Goal: Task Accomplishment & Management: Manage account settings

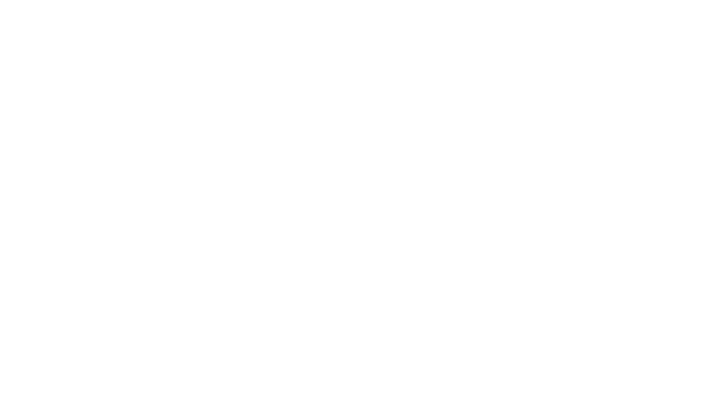
click at [581, 90] on div at bounding box center [355, 210] width 710 height 420
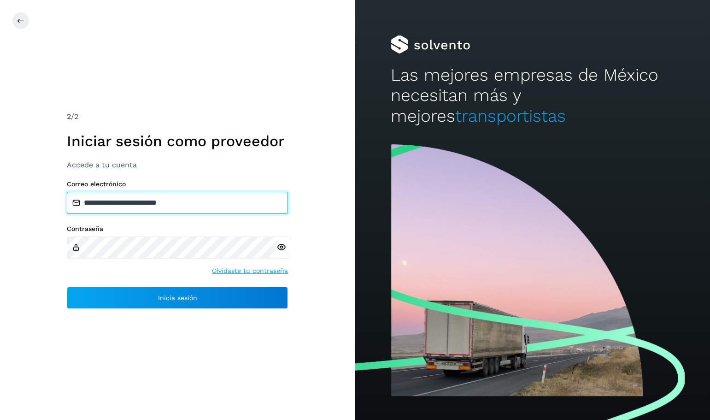
click at [222, 208] on input "**********" at bounding box center [177, 203] width 221 height 22
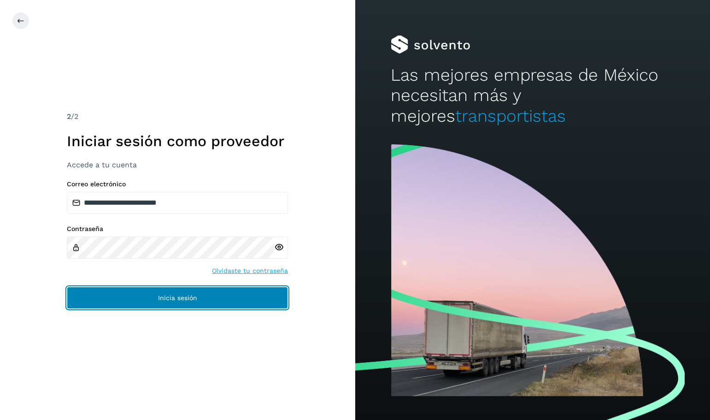
click at [168, 295] on span "Inicia sesión" at bounding box center [177, 297] width 39 height 6
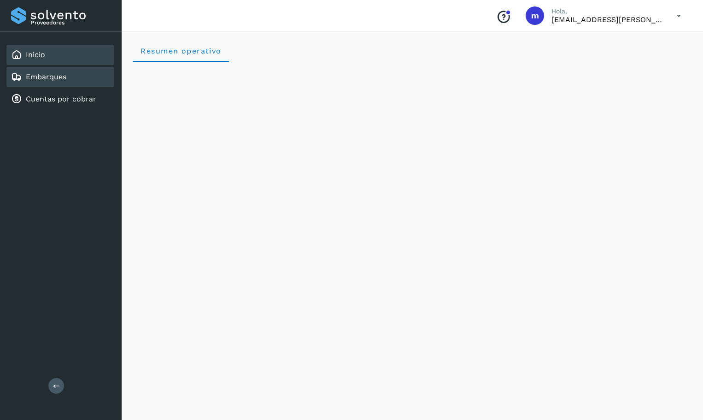
click at [48, 76] on link "Embarques" at bounding box center [46, 76] width 41 height 9
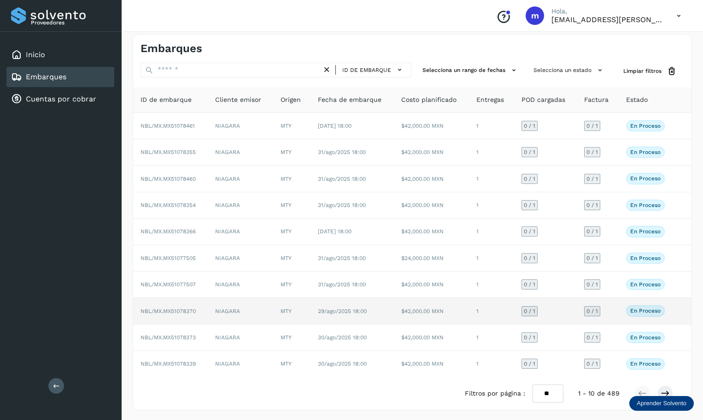
scroll to position [7, 0]
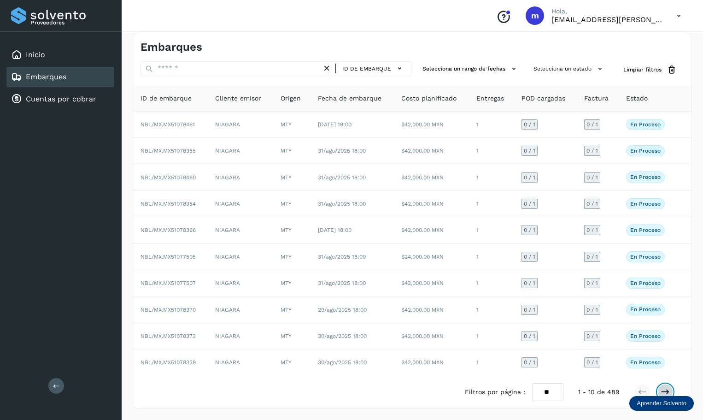
click at [667, 390] on icon at bounding box center [665, 391] width 9 height 9
click at [665, 394] on icon at bounding box center [665, 391] width 9 height 9
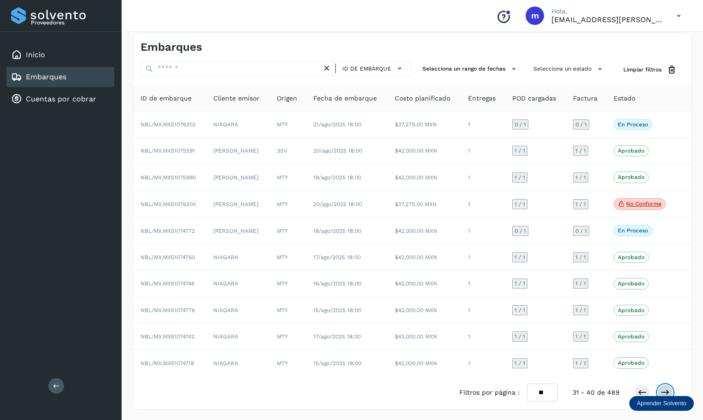
click at [665, 394] on icon at bounding box center [665, 392] width 9 height 9
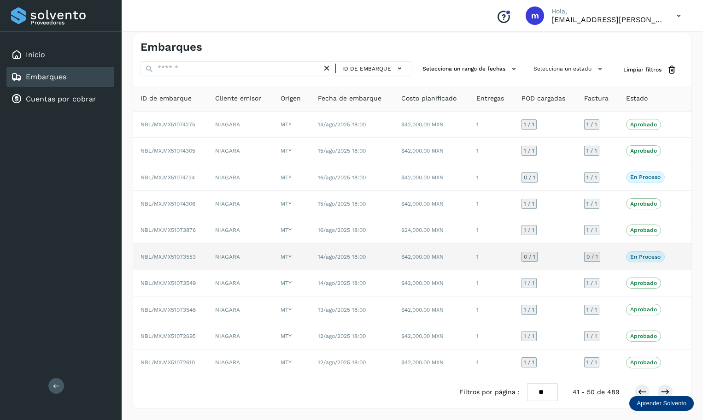
click at [164, 255] on span "NBL/MX.MX51073553" at bounding box center [168, 256] width 55 height 6
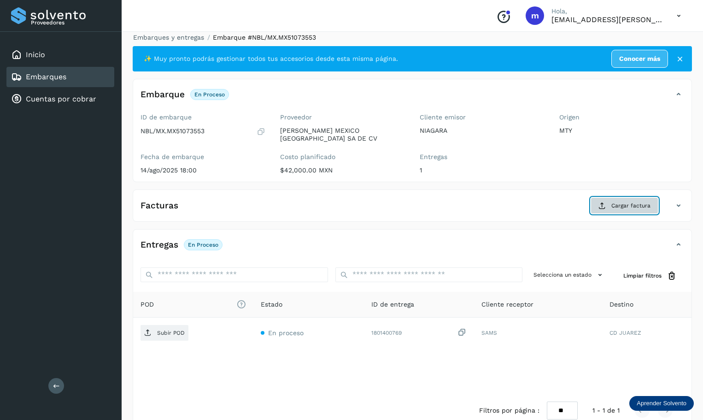
click at [643, 201] on span "Cargar factura" at bounding box center [630, 205] width 39 height 8
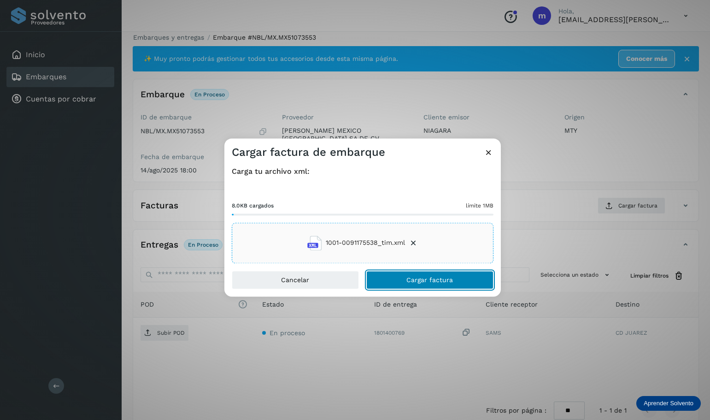
click at [451, 281] on span "Cargar factura" at bounding box center [429, 279] width 47 height 6
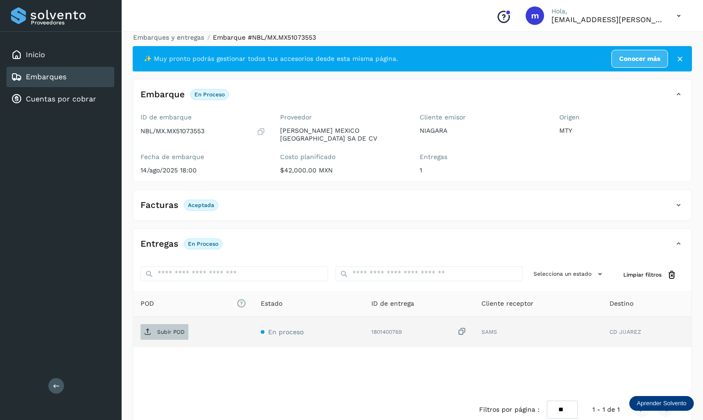
click at [167, 329] on p "Subir POD" at bounding box center [171, 332] width 28 height 6
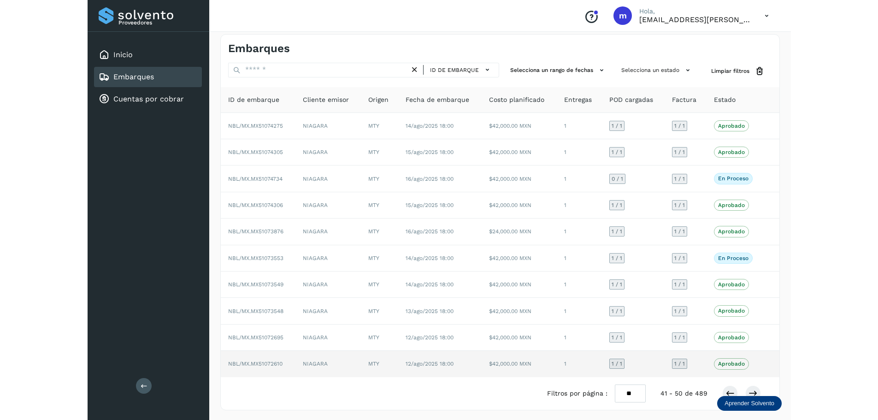
scroll to position [7, 0]
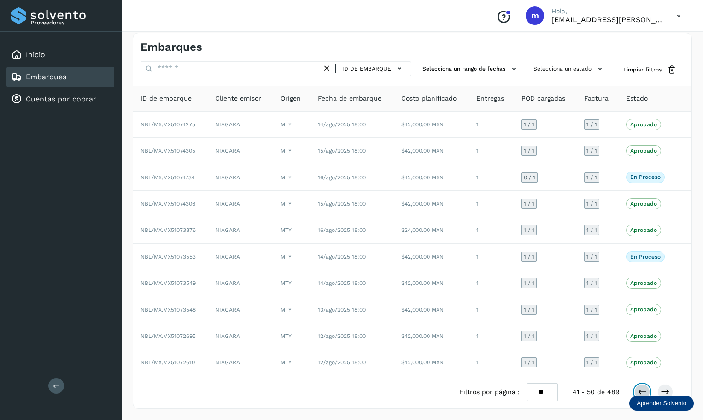
click at [643, 391] on icon at bounding box center [642, 391] width 9 height 9
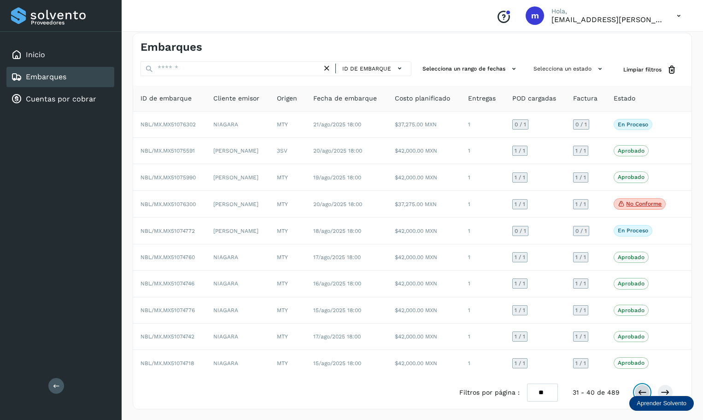
click at [642, 392] on icon at bounding box center [642, 392] width 9 height 9
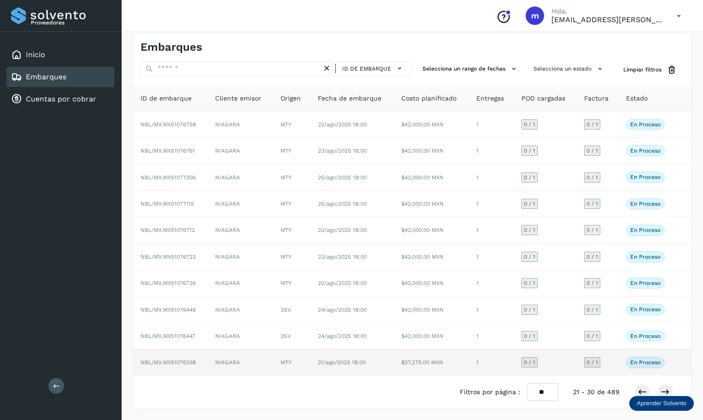
click at [184, 362] on span "NBL/MX.MX51076298" at bounding box center [168, 362] width 55 height 6
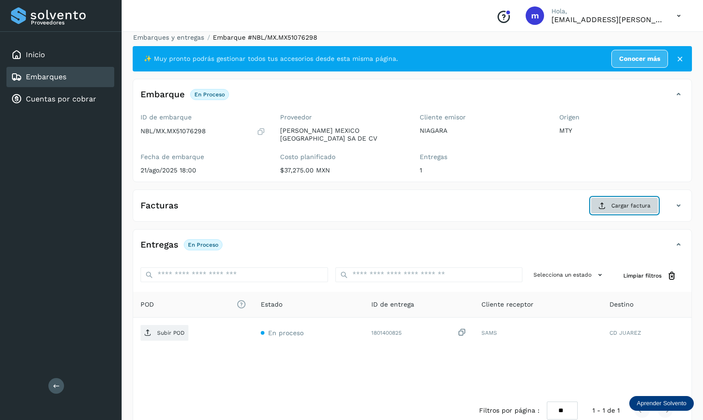
click at [640, 201] on span "Cargar factura" at bounding box center [630, 205] width 39 height 8
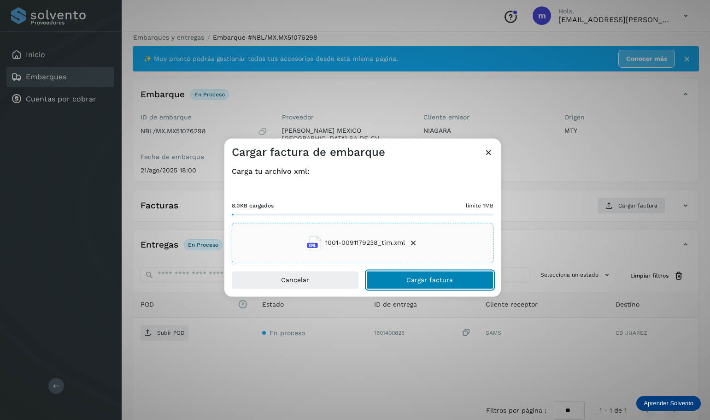
click at [416, 284] on button "Cargar factura" at bounding box center [429, 279] width 127 height 18
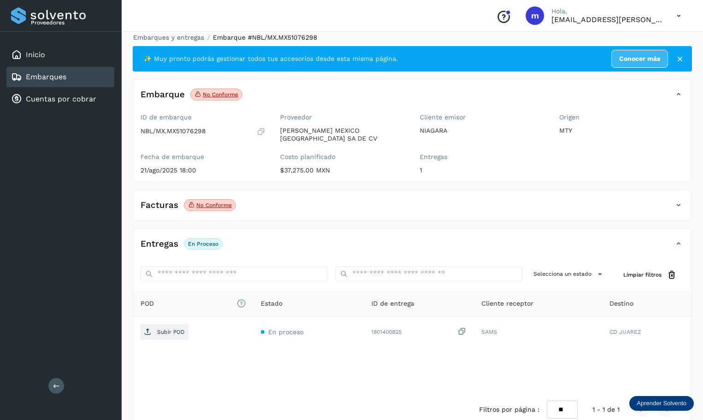
click at [213, 202] on p "No conforme" at bounding box center [213, 205] width 35 height 6
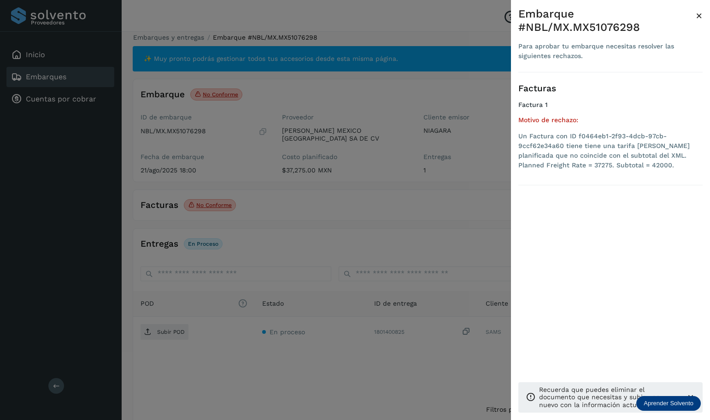
click at [213, 200] on div at bounding box center [355, 210] width 710 height 420
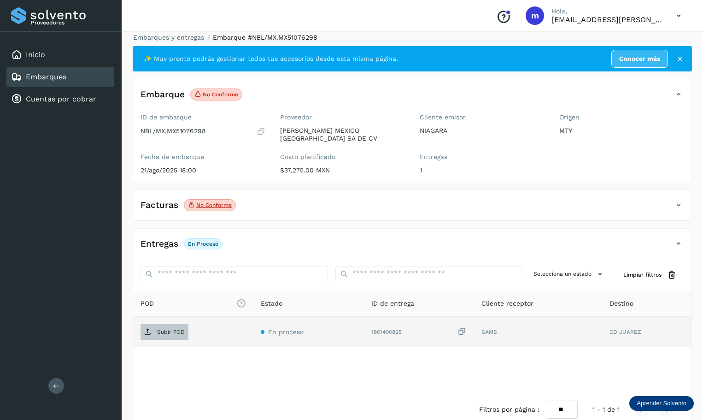
click at [173, 329] on p "Subir POD" at bounding box center [171, 332] width 28 height 6
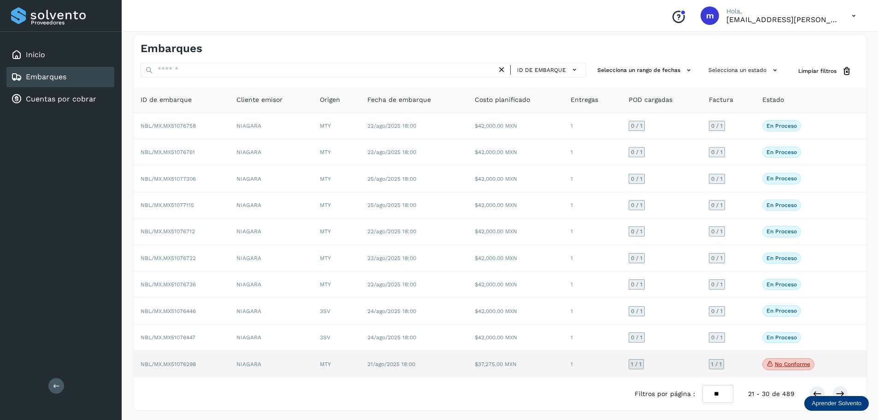
scroll to position [7, 0]
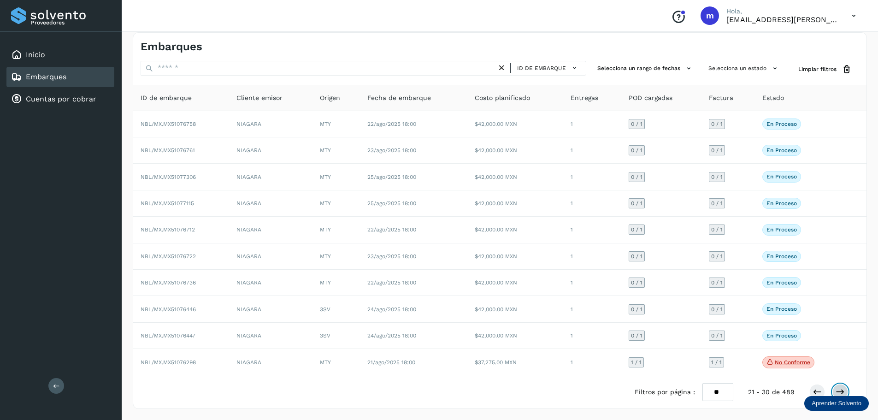
click at [710, 391] on icon at bounding box center [839, 391] width 9 height 9
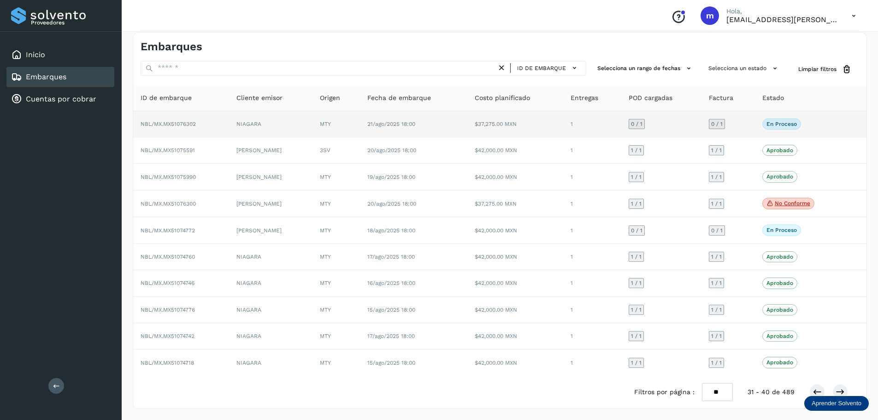
click at [179, 123] on span "NBL/MX.MX51076302" at bounding box center [168, 124] width 55 height 6
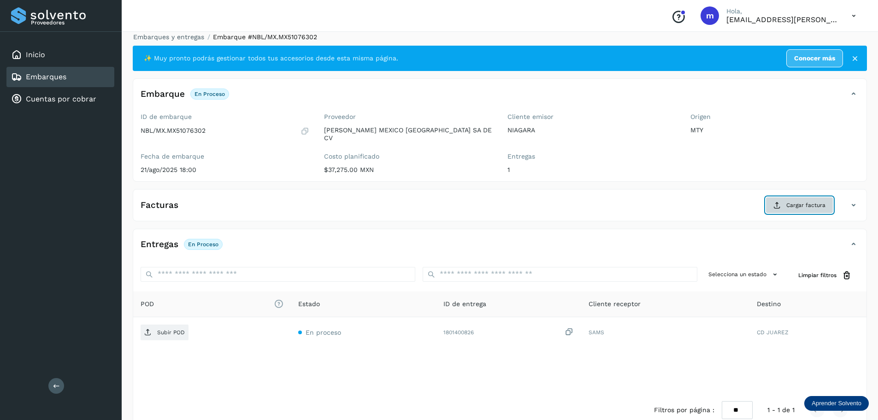
click at [710, 201] on span "Cargar factura" at bounding box center [805, 205] width 39 height 8
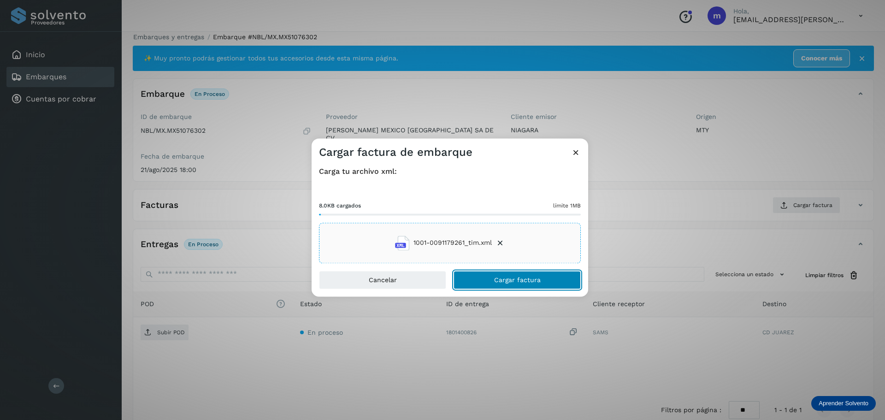
click at [526, 282] on span "Cargar factura" at bounding box center [517, 279] width 47 height 6
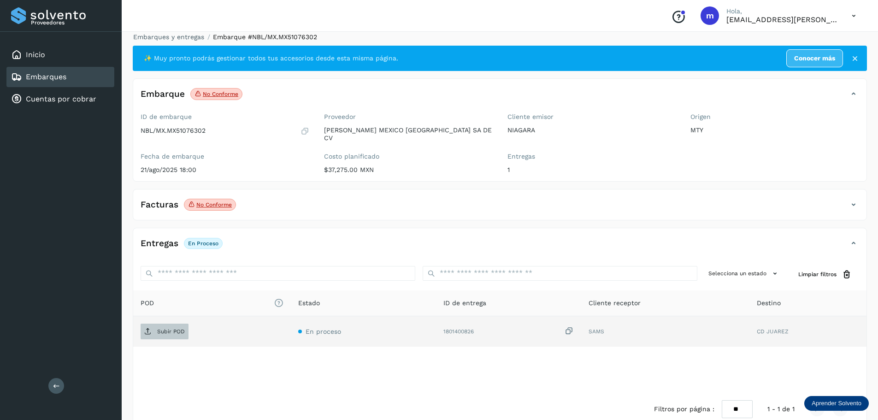
click at [175, 329] on span "Subir POD" at bounding box center [165, 331] width 48 height 15
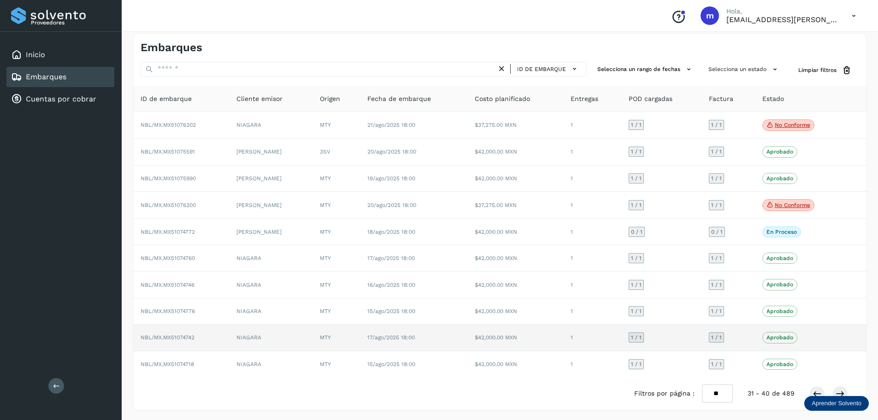
scroll to position [8, 0]
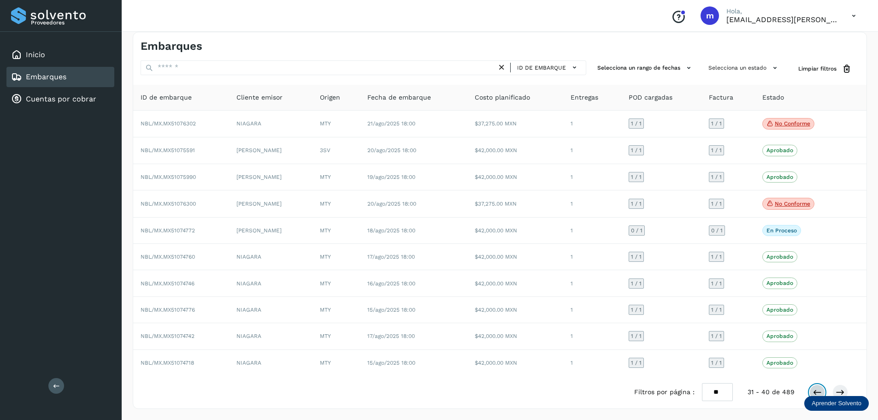
click at [710, 391] on icon at bounding box center [816, 392] width 9 height 9
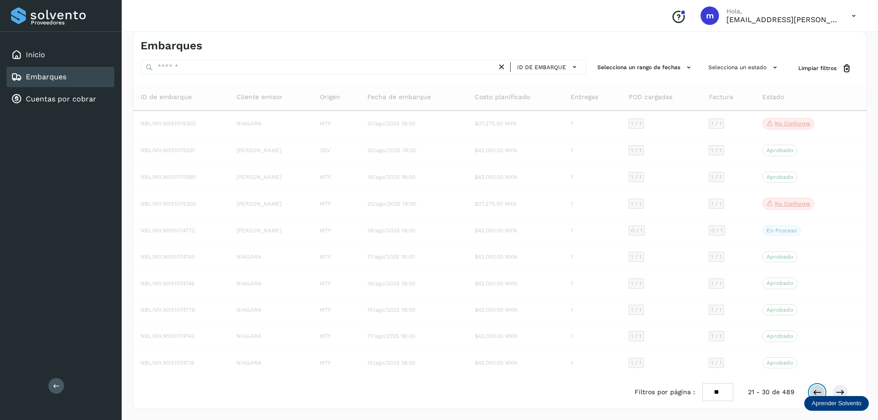
scroll to position [7, 0]
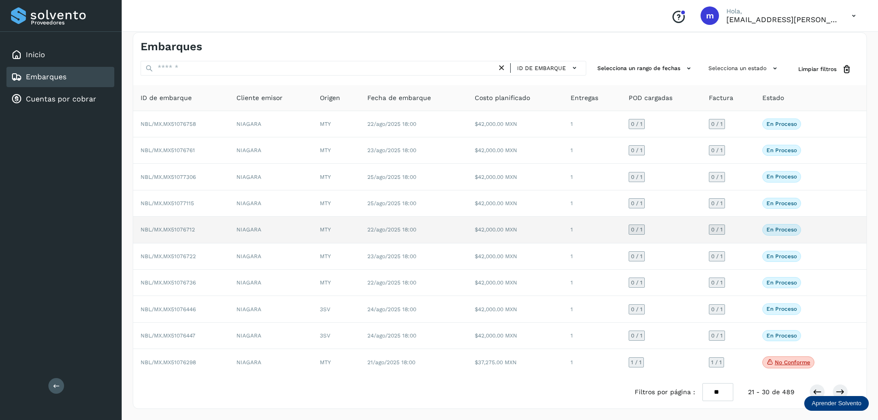
click at [176, 230] on span "NBL/MX.MX51076712" at bounding box center [168, 229] width 54 height 6
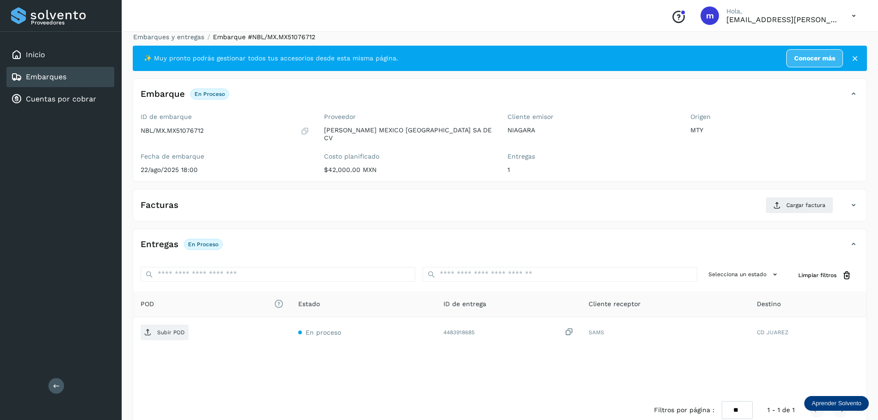
click at [204, 241] on p "En proceso" at bounding box center [203, 244] width 30 height 6
click at [710, 202] on span "Cargar factura" at bounding box center [805, 205] width 39 height 8
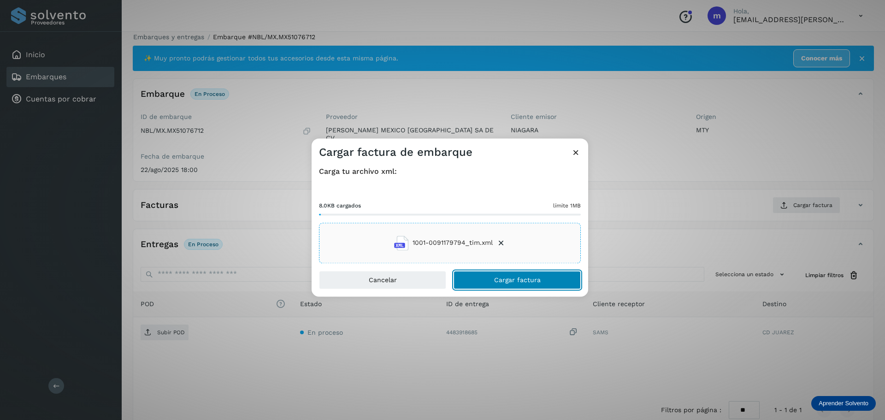
click at [523, 282] on span "Cargar factura" at bounding box center [517, 279] width 47 height 6
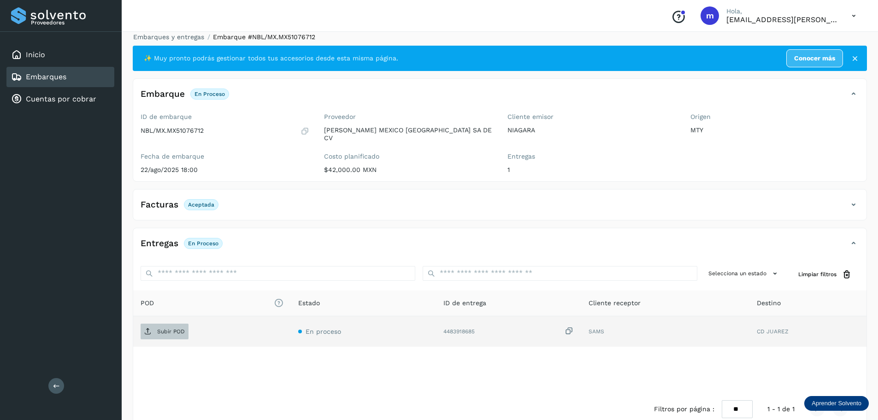
click at [176, 328] on p "Subir POD" at bounding box center [171, 331] width 28 height 6
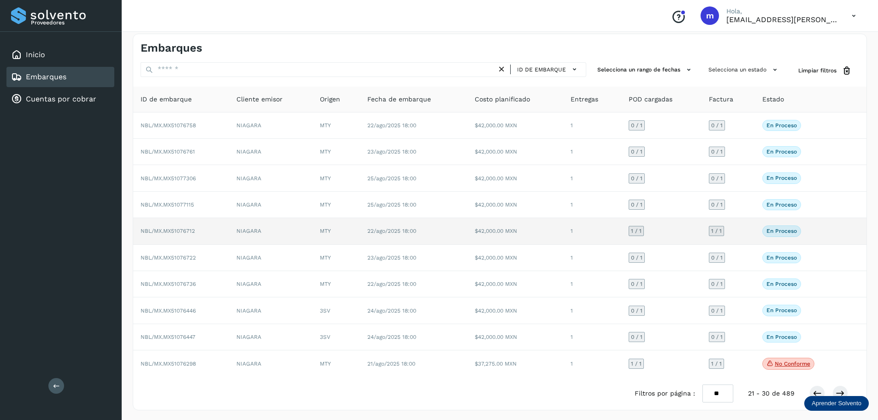
scroll to position [7, 0]
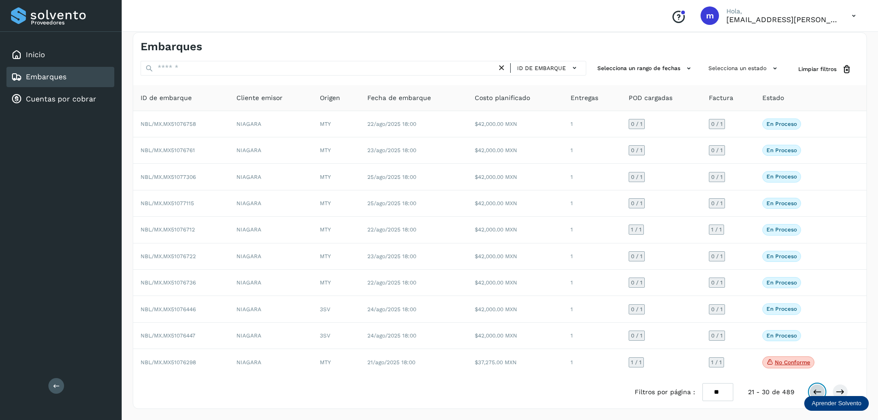
click at [710, 394] on icon at bounding box center [816, 391] width 9 height 9
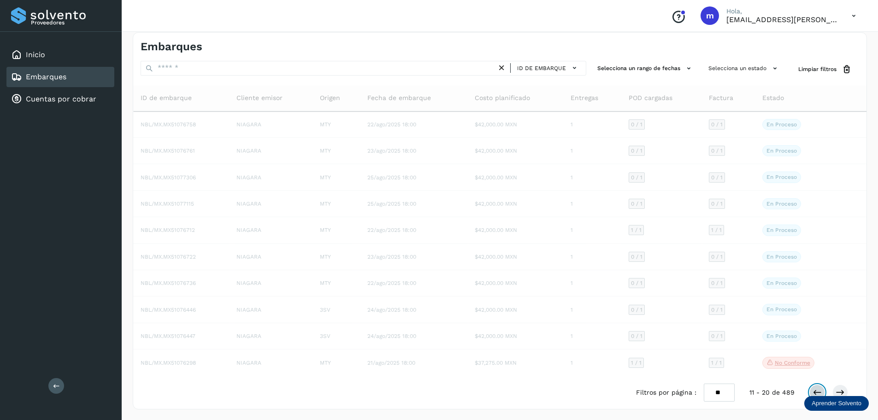
scroll to position [7, 0]
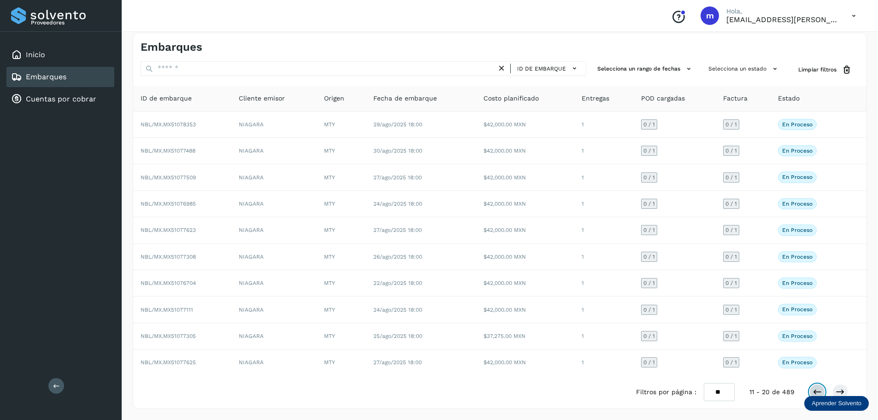
click at [710, 391] on icon at bounding box center [816, 391] width 9 height 9
click at [710, 393] on icon at bounding box center [839, 391] width 9 height 9
click at [710, 389] on icon at bounding box center [839, 391] width 9 height 9
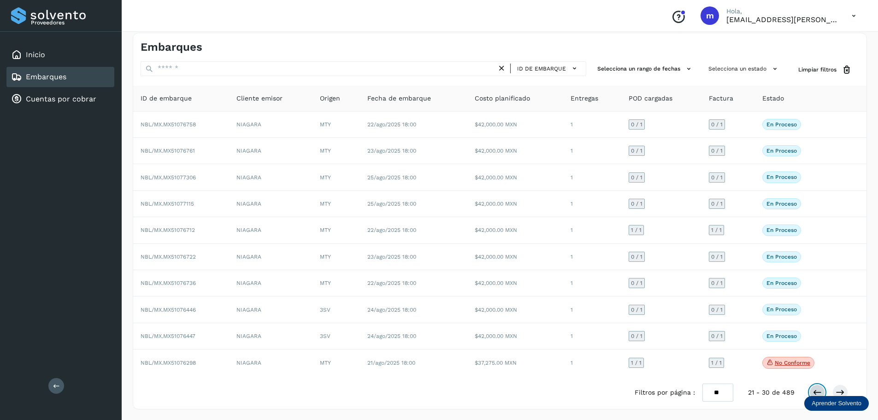
click at [710, 390] on button at bounding box center [817, 392] width 16 height 16
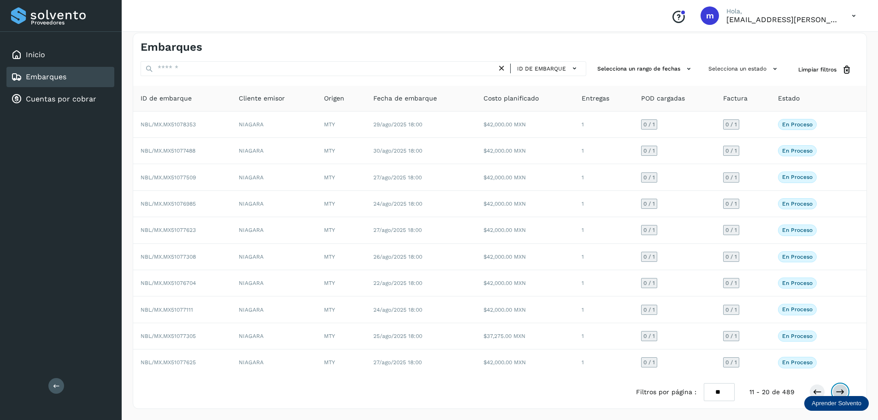
click at [710, 393] on icon at bounding box center [839, 391] width 9 height 9
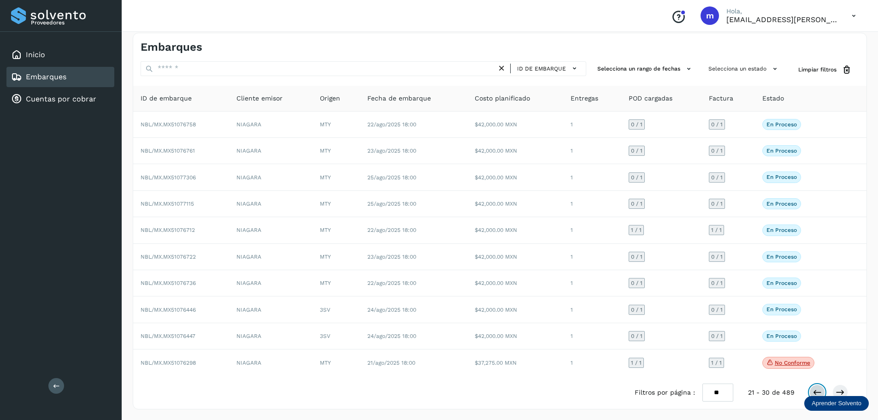
click at [710, 392] on icon at bounding box center [816, 392] width 9 height 9
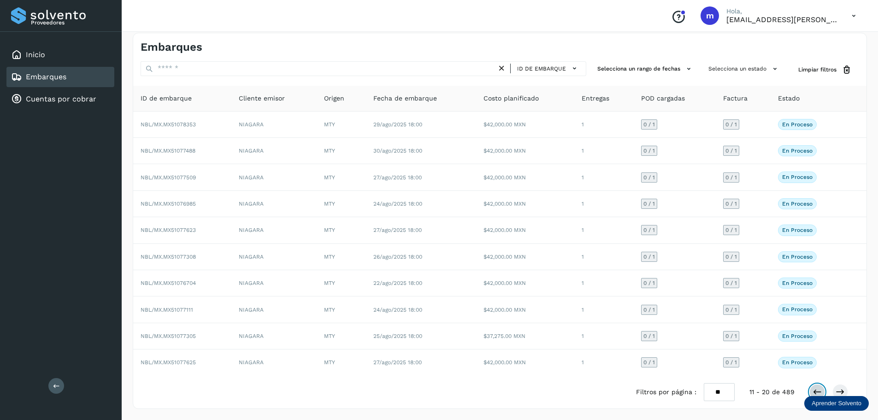
click at [710, 392] on icon at bounding box center [816, 391] width 9 height 9
click at [710, 391] on button at bounding box center [840, 392] width 16 height 16
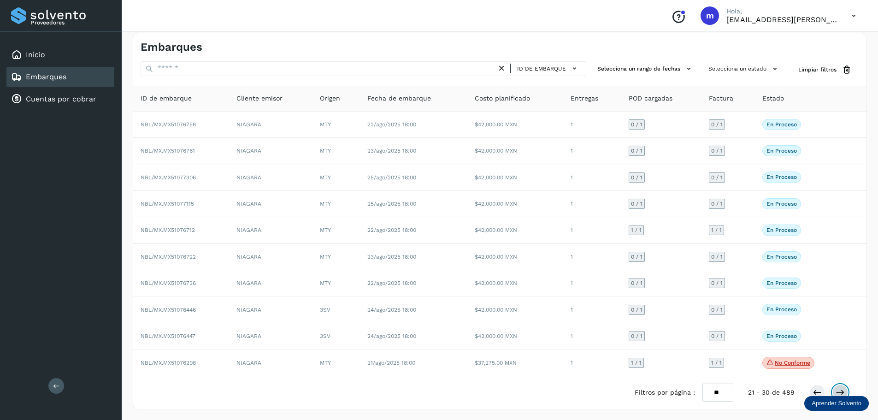
click at [710, 391] on button at bounding box center [840, 392] width 16 height 16
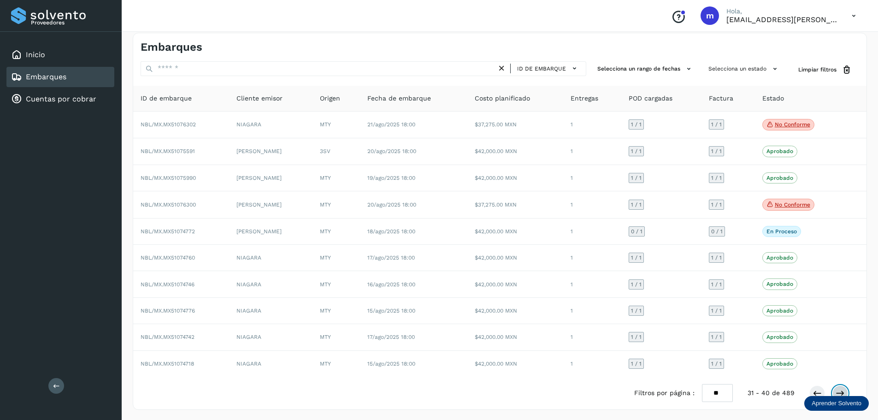
click at [710, 391] on button at bounding box center [840, 393] width 16 height 16
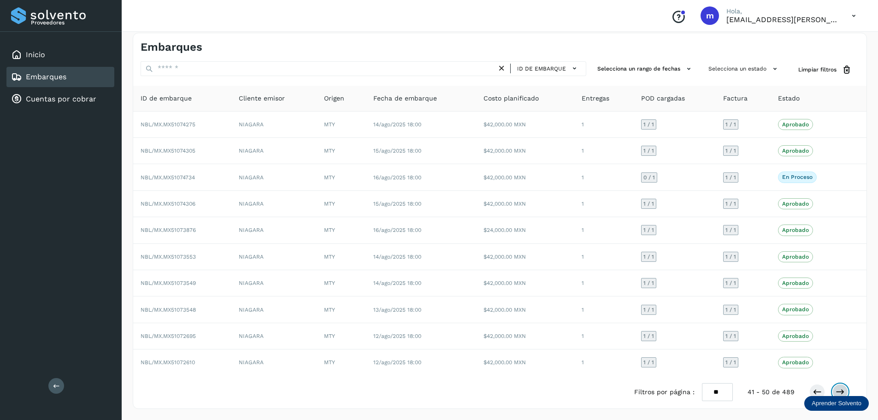
click at [710, 391] on icon at bounding box center [839, 391] width 9 height 9
click at [710, 395] on icon at bounding box center [816, 391] width 9 height 9
click at [710, 392] on icon at bounding box center [839, 391] width 9 height 9
click at [710, 391] on button at bounding box center [840, 392] width 16 height 16
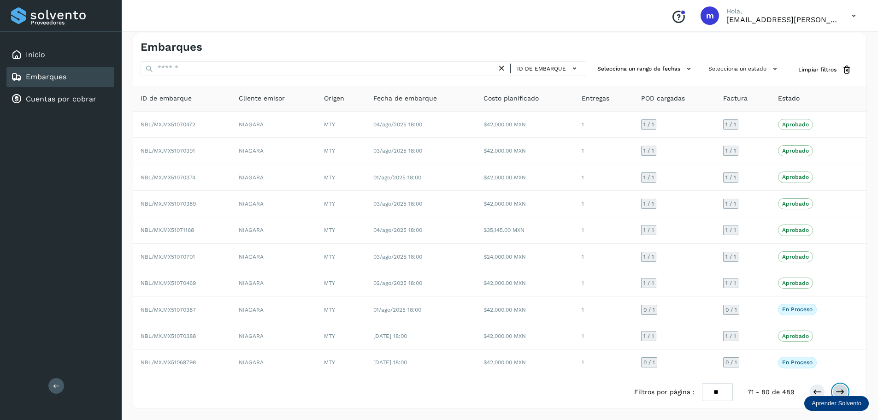
click at [710, 390] on icon at bounding box center [839, 391] width 9 height 9
click at [710, 392] on icon at bounding box center [839, 391] width 9 height 9
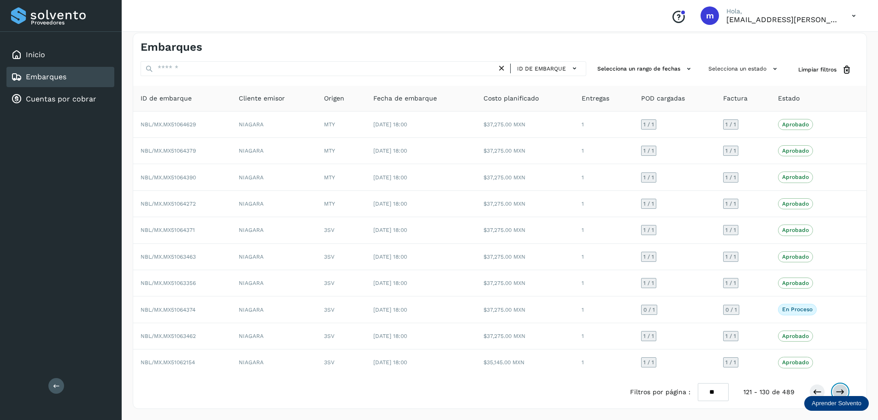
click at [710, 392] on icon at bounding box center [839, 391] width 9 height 9
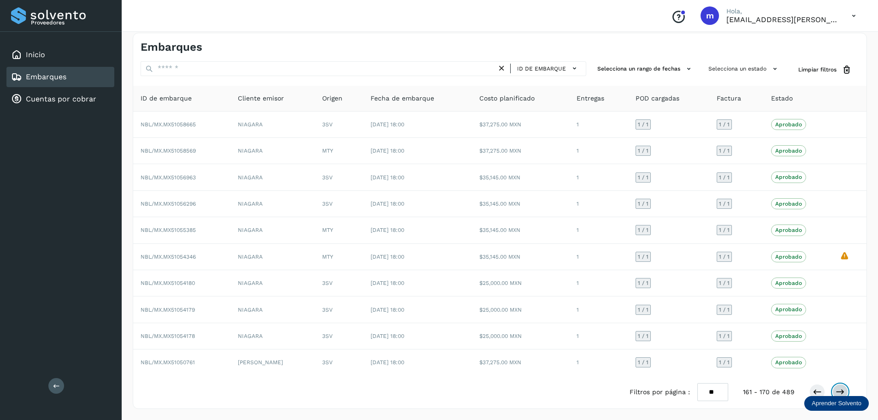
click at [710, 392] on icon at bounding box center [839, 391] width 9 height 9
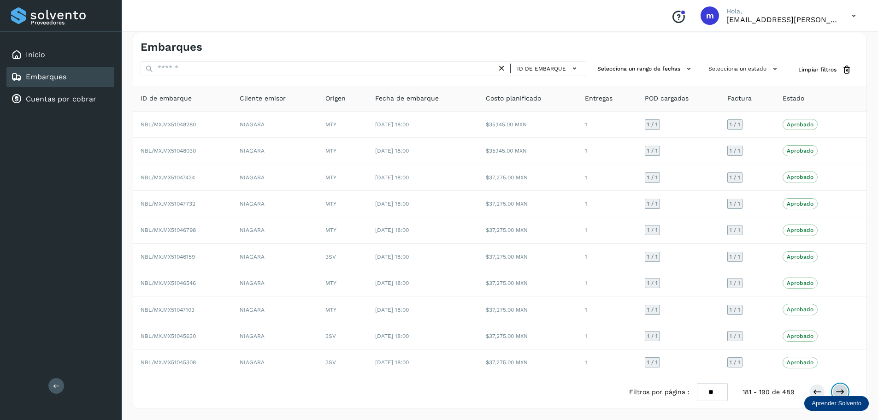
click at [710, 392] on icon at bounding box center [839, 391] width 9 height 9
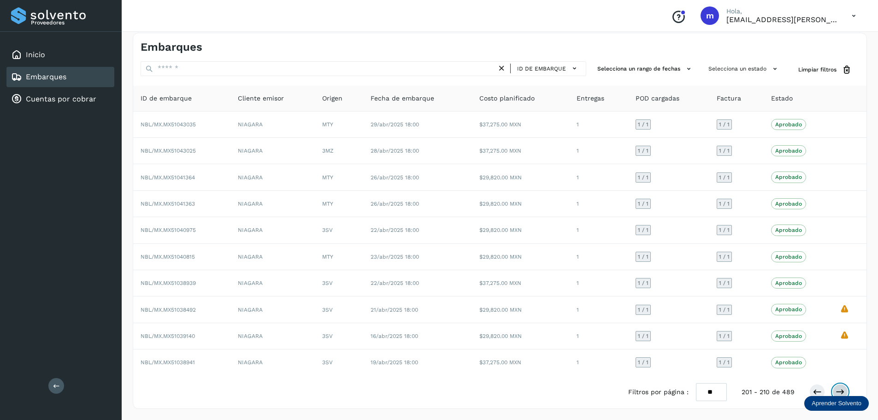
click at [710, 392] on icon at bounding box center [839, 391] width 9 height 9
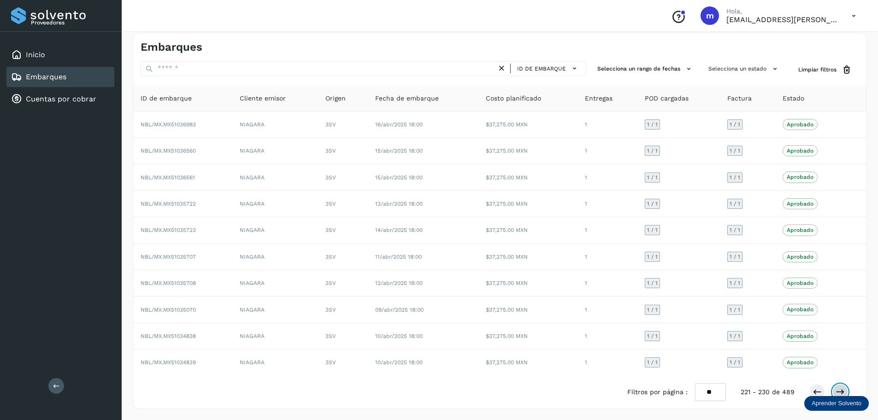
click at [710, 392] on icon at bounding box center [839, 391] width 9 height 9
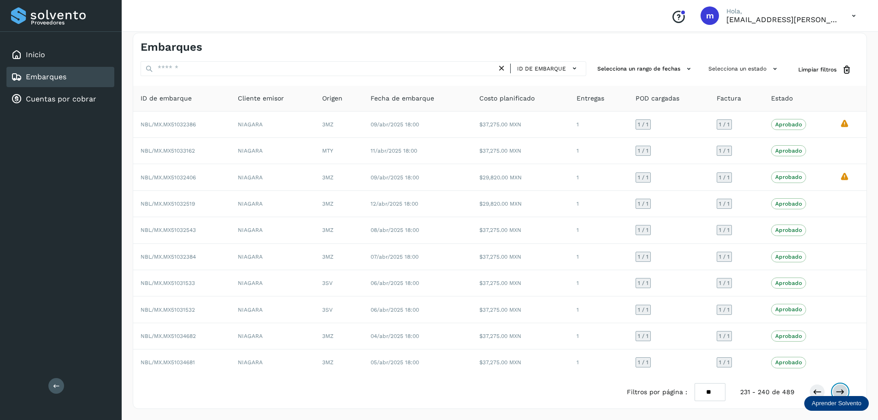
click at [710, 392] on icon at bounding box center [839, 391] width 9 height 9
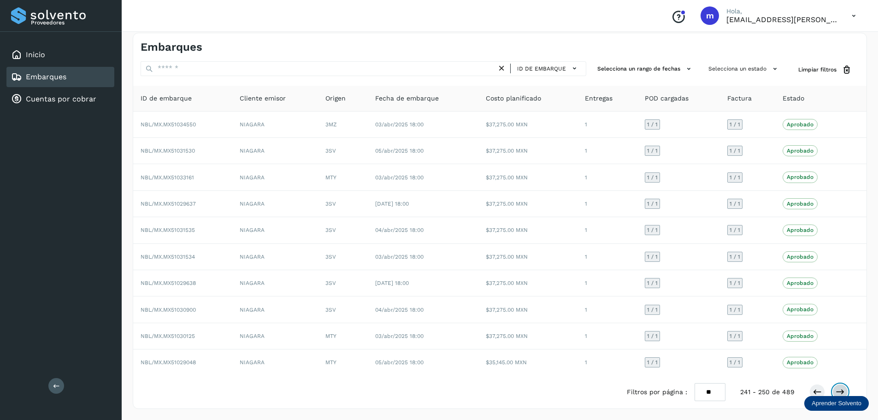
click at [710, 392] on icon at bounding box center [839, 391] width 9 height 9
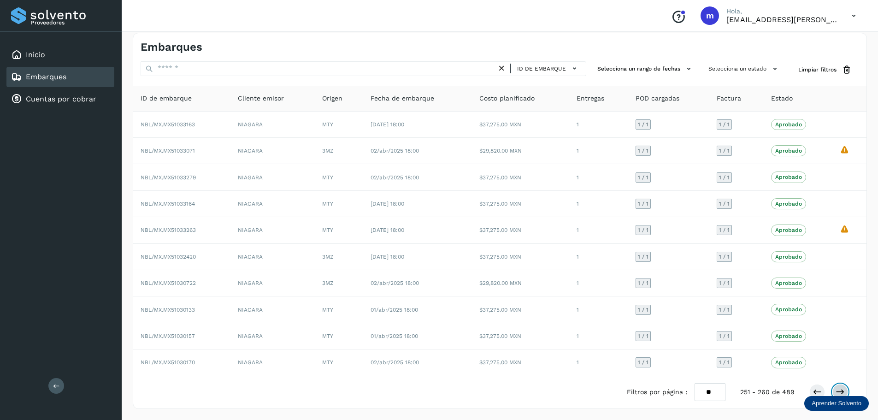
click at [710, 392] on icon at bounding box center [839, 391] width 9 height 9
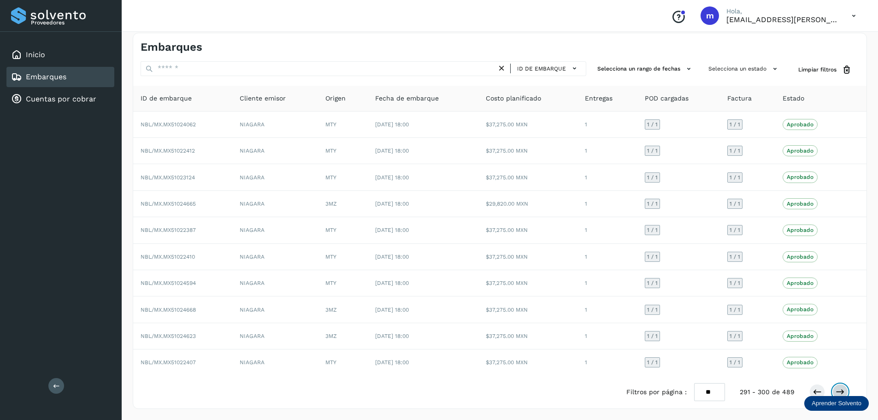
click at [710, 392] on icon at bounding box center [839, 391] width 9 height 9
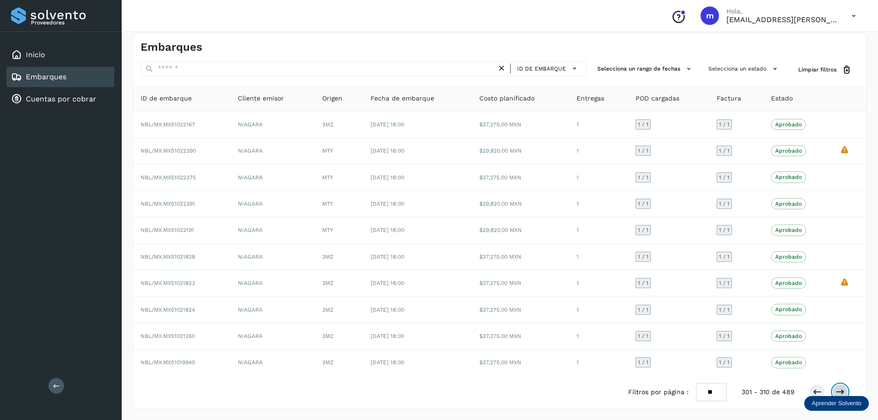
click at [710, 392] on icon at bounding box center [839, 391] width 9 height 9
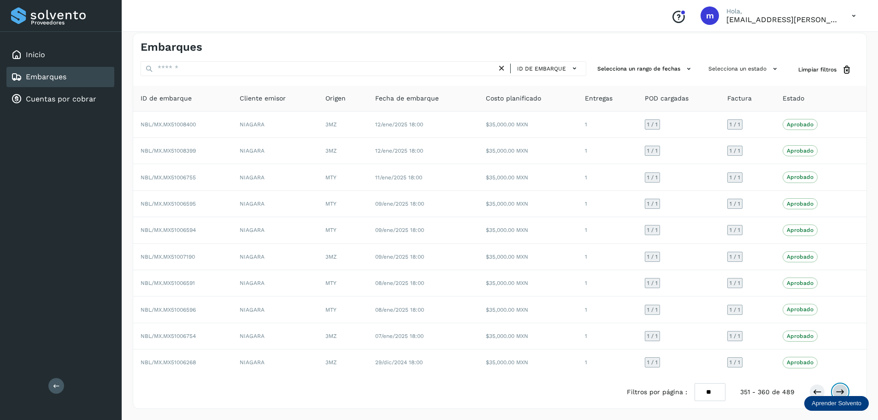
click at [710, 392] on icon at bounding box center [839, 391] width 9 height 9
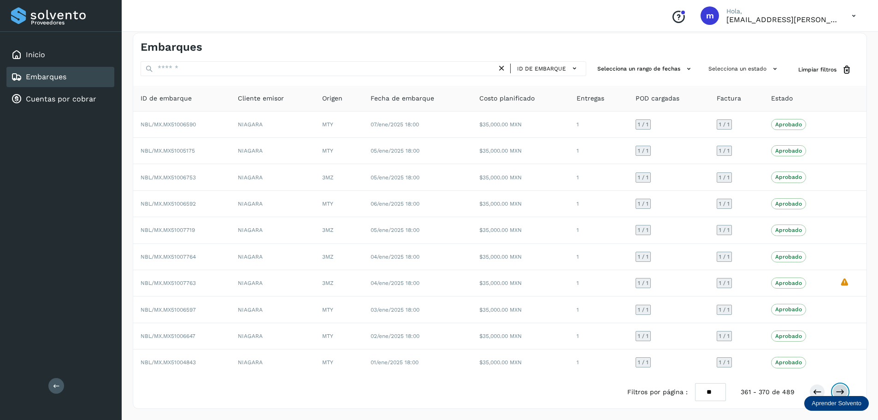
click at [710, 392] on icon at bounding box center [839, 391] width 9 height 9
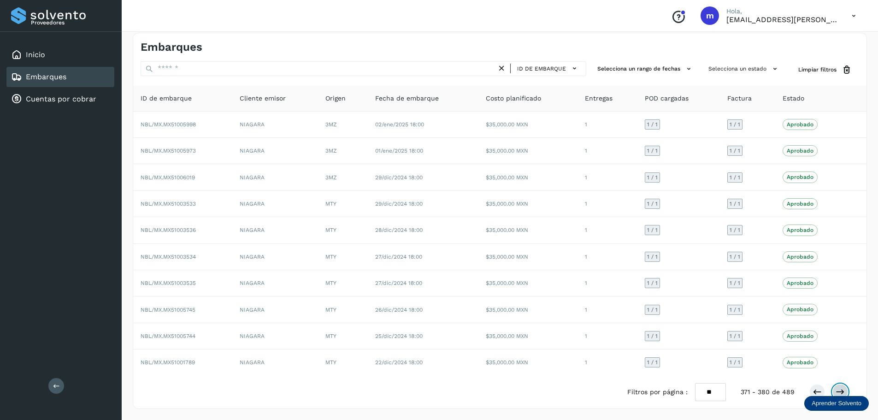
click at [710, 392] on icon at bounding box center [839, 391] width 9 height 9
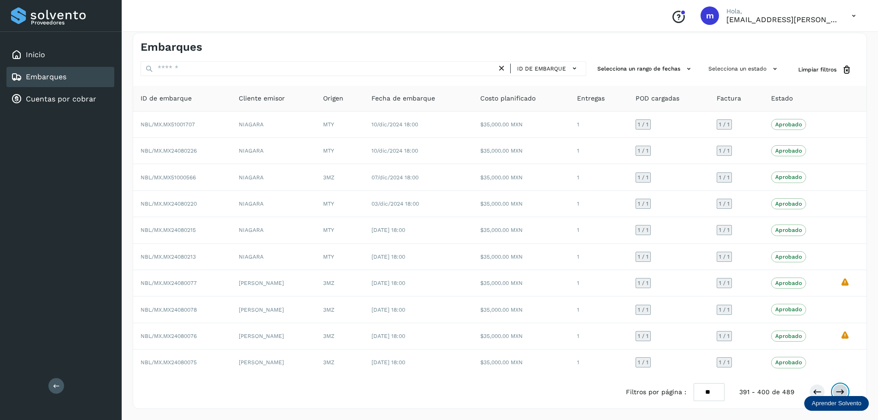
click at [710, 392] on icon at bounding box center [839, 391] width 9 height 9
click at [710, 393] on button at bounding box center [817, 392] width 16 height 16
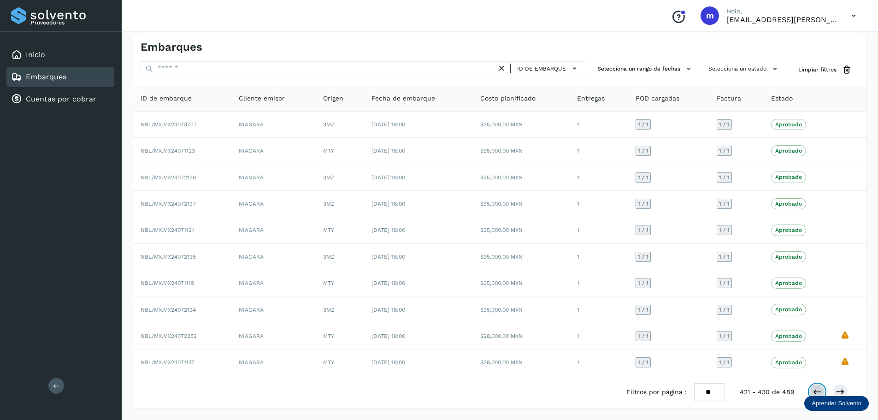
click at [710, 391] on icon at bounding box center [816, 391] width 9 height 9
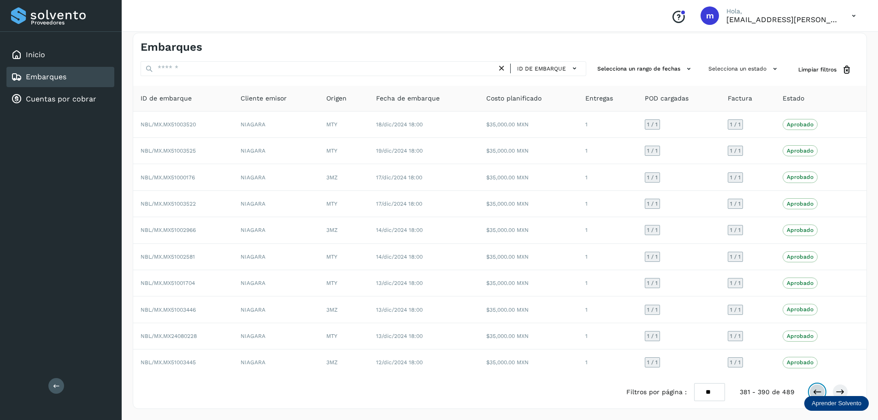
click at [710, 391] on icon at bounding box center [816, 391] width 9 height 9
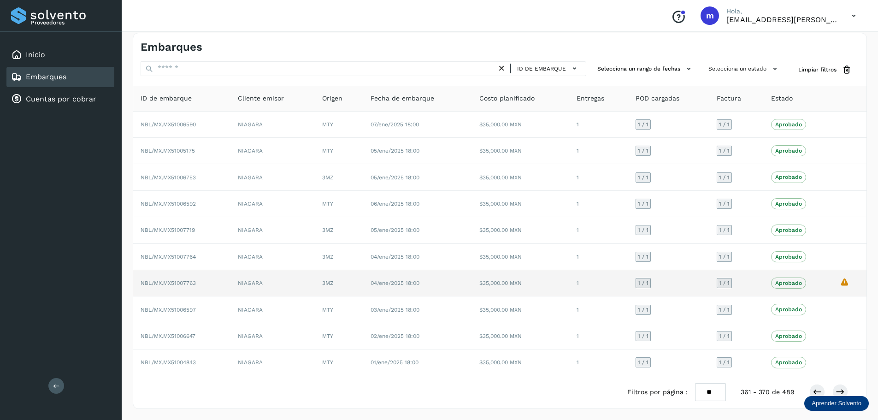
click at [710, 282] on icon "La validación de Solvento para este embarque ha sido anulada debido al cambio d…" at bounding box center [845, 282] width 10 height 10
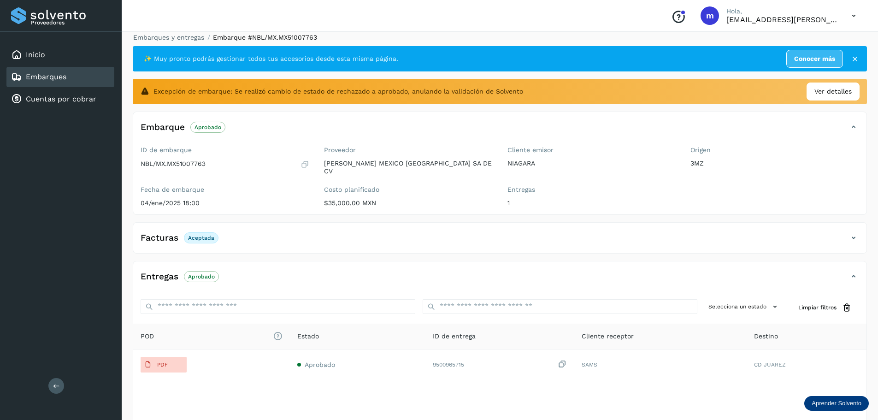
click at [642, 187] on label "Entregas" at bounding box center [591, 190] width 169 height 8
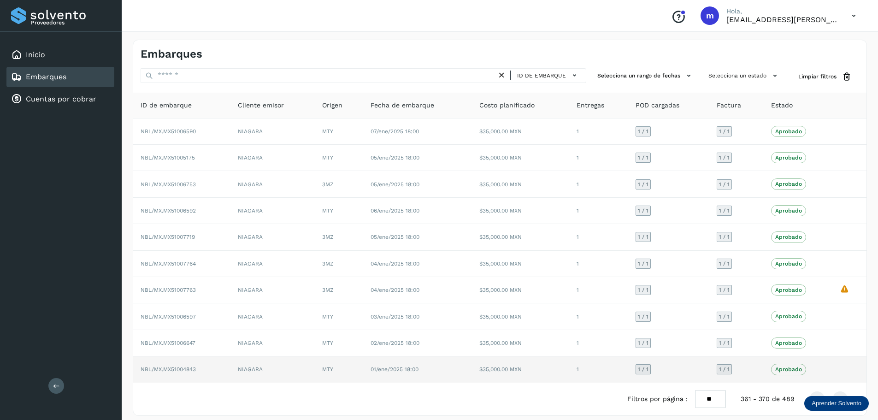
scroll to position [7, 0]
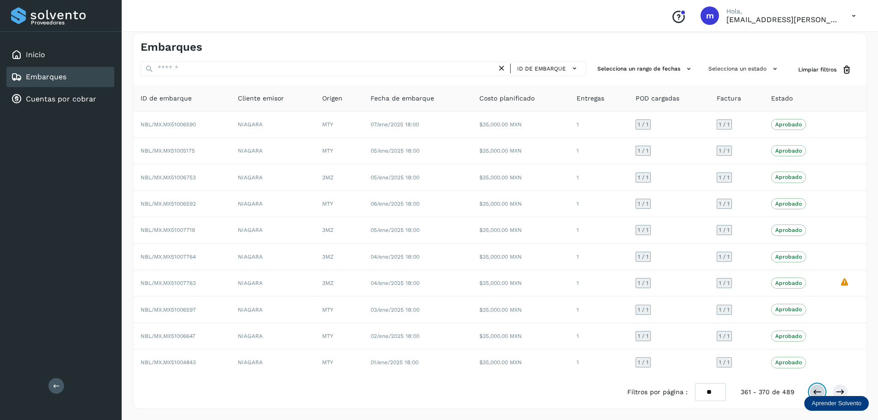
click at [710, 389] on icon at bounding box center [816, 391] width 9 height 9
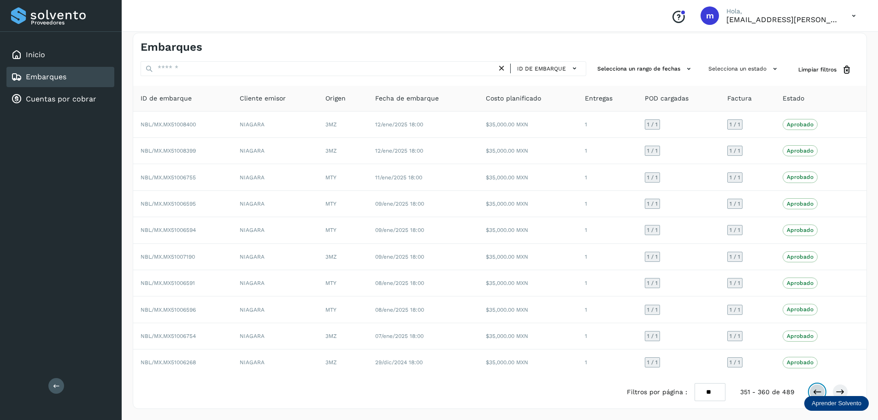
click at [710, 389] on icon at bounding box center [816, 391] width 9 height 9
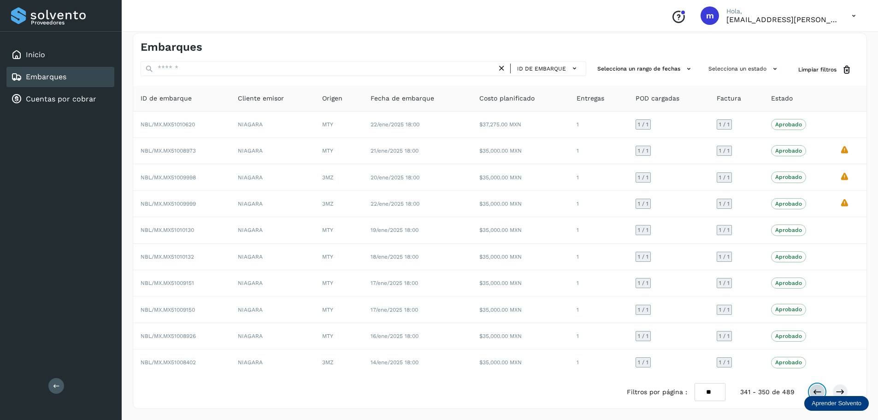
click at [710, 389] on icon at bounding box center [816, 391] width 9 height 9
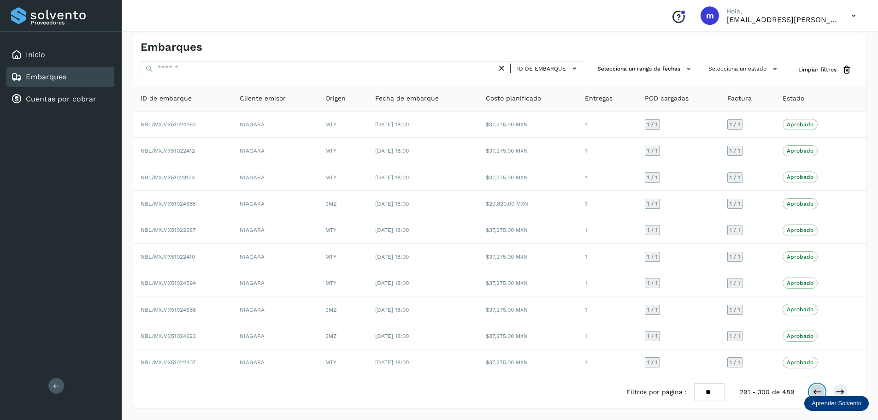
click at [710, 389] on icon at bounding box center [816, 391] width 9 height 9
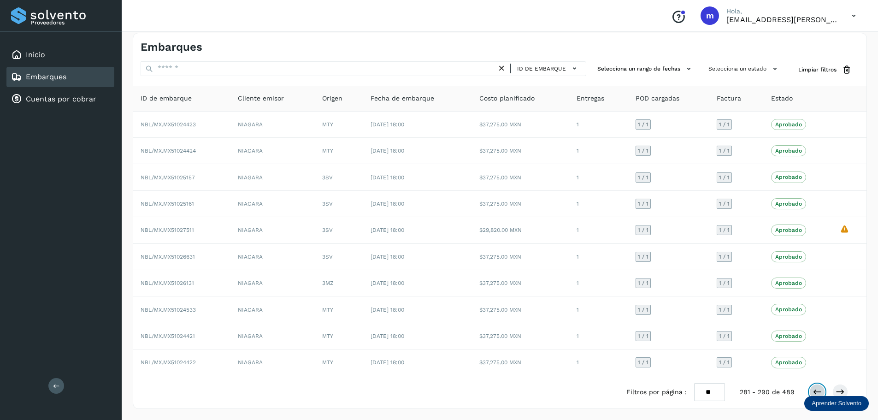
click at [710, 389] on icon at bounding box center [816, 391] width 9 height 9
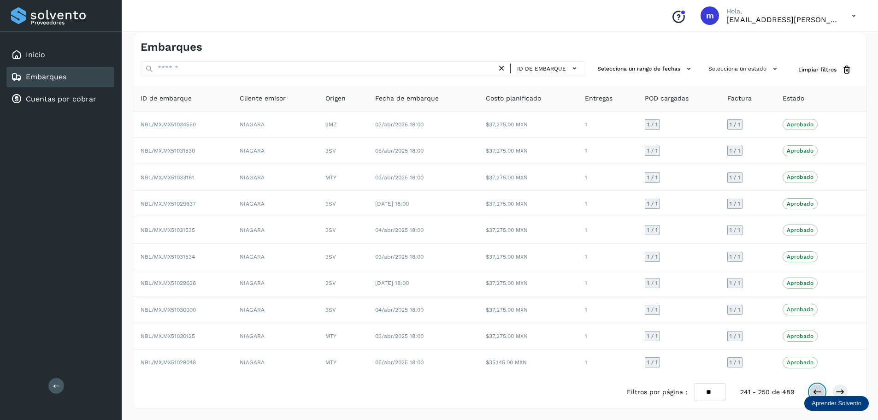
click at [710, 389] on icon at bounding box center [816, 391] width 9 height 9
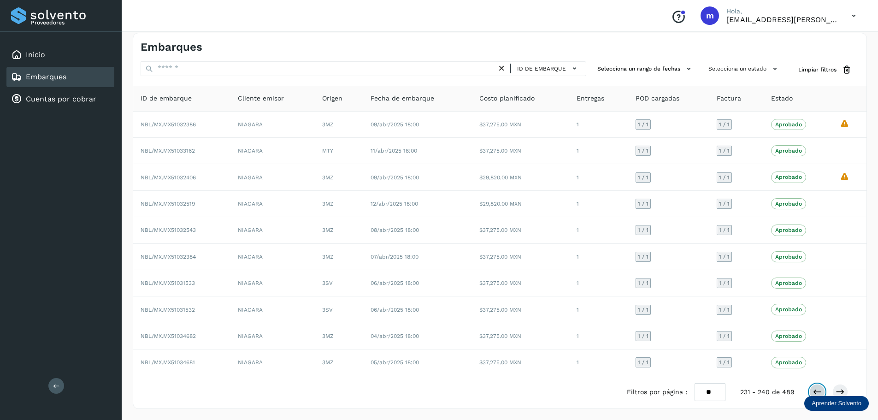
click at [710, 389] on icon at bounding box center [816, 391] width 9 height 9
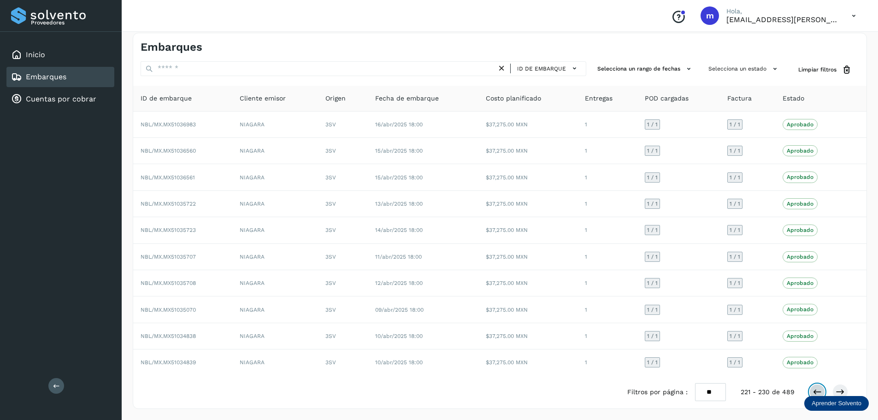
click at [710, 389] on icon at bounding box center [816, 391] width 9 height 9
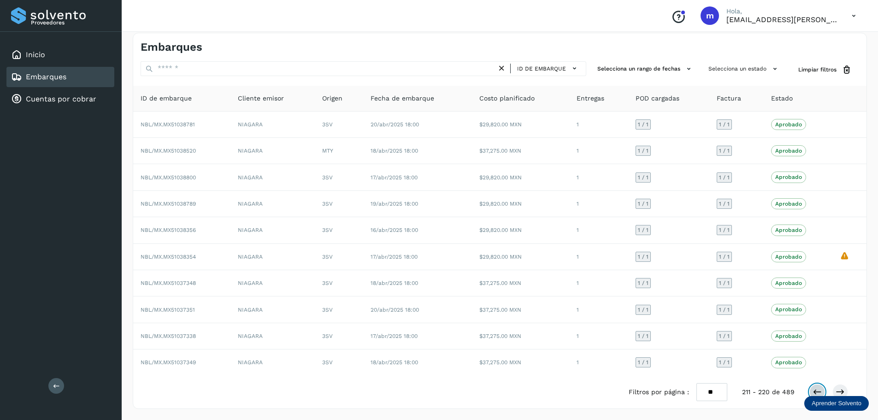
click at [710, 389] on icon at bounding box center [816, 391] width 9 height 9
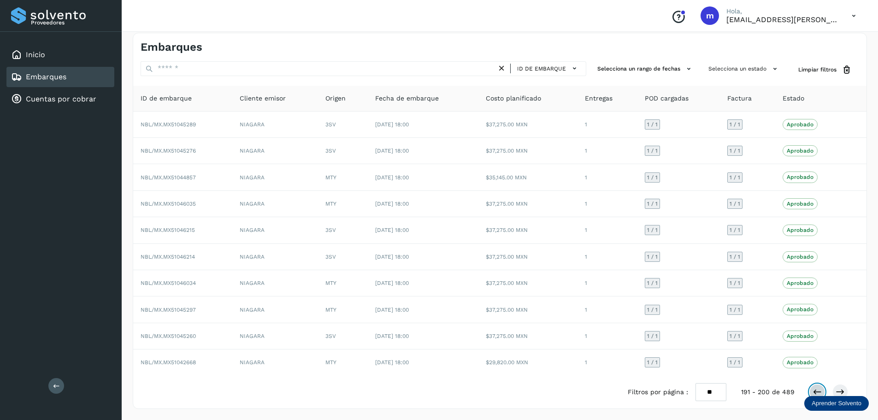
click at [710, 389] on icon at bounding box center [816, 391] width 9 height 9
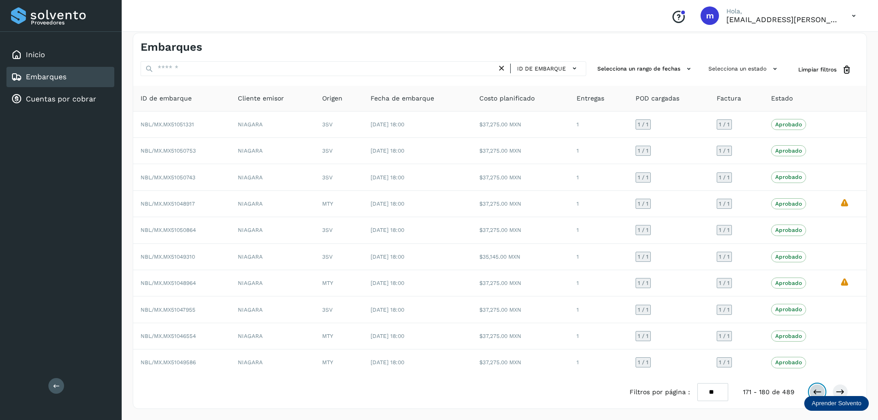
click at [710, 389] on icon at bounding box center [816, 391] width 9 height 9
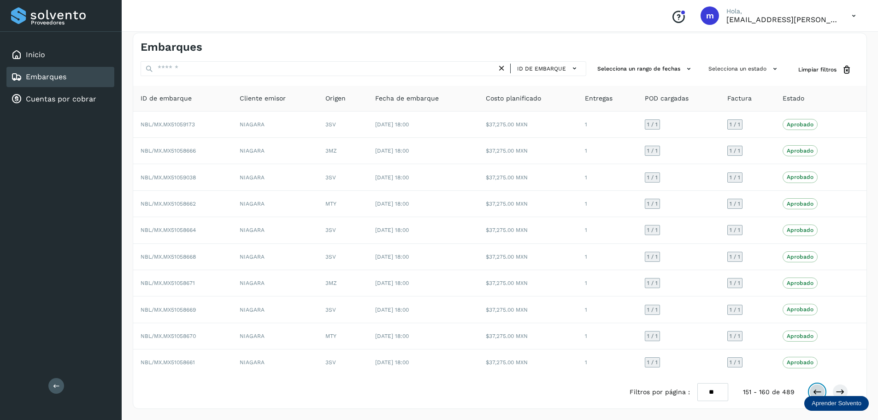
click at [710, 389] on icon at bounding box center [816, 391] width 9 height 9
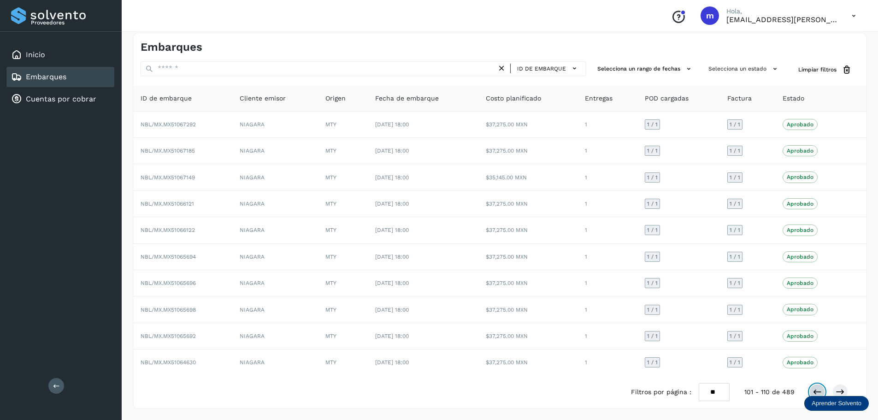
click at [710, 389] on icon at bounding box center [816, 391] width 9 height 9
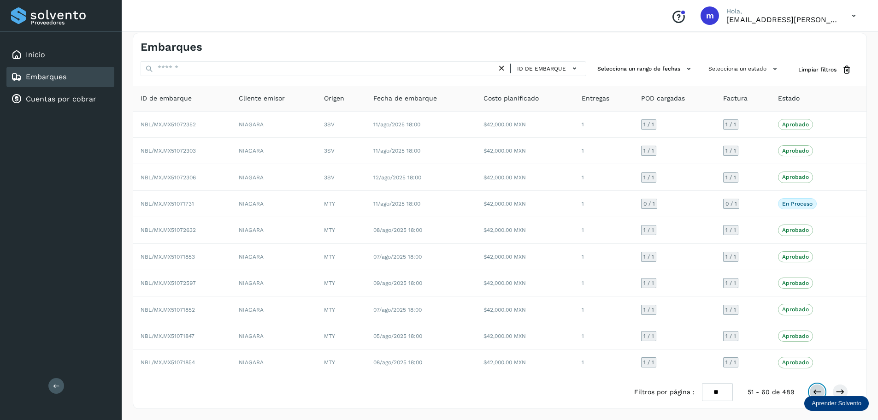
click at [710, 389] on icon at bounding box center [816, 391] width 9 height 9
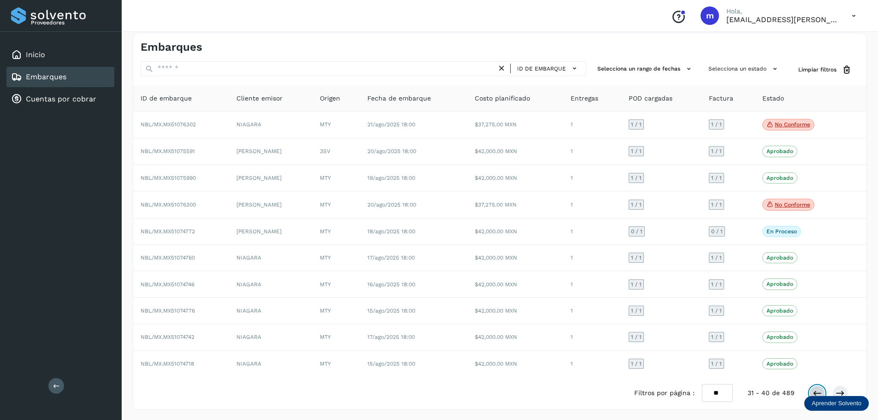
click at [710, 389] on icon at bounding box center [816, 392] width 9 height 9
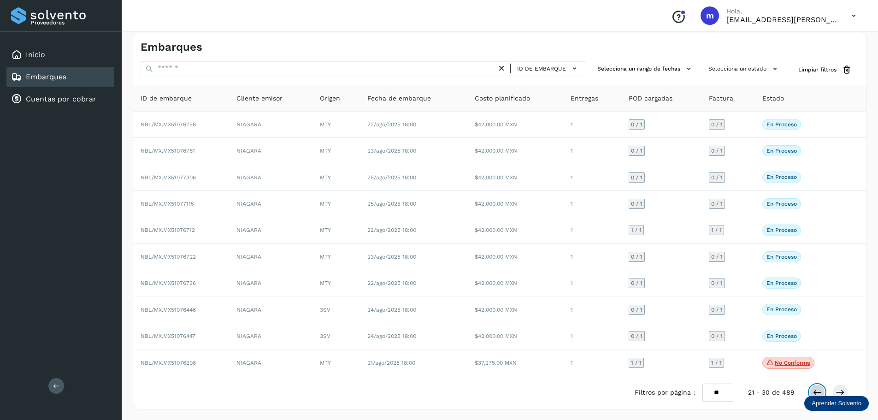
click at [710, 391] on icon at bounding box center [816, 392] width 9 height 9
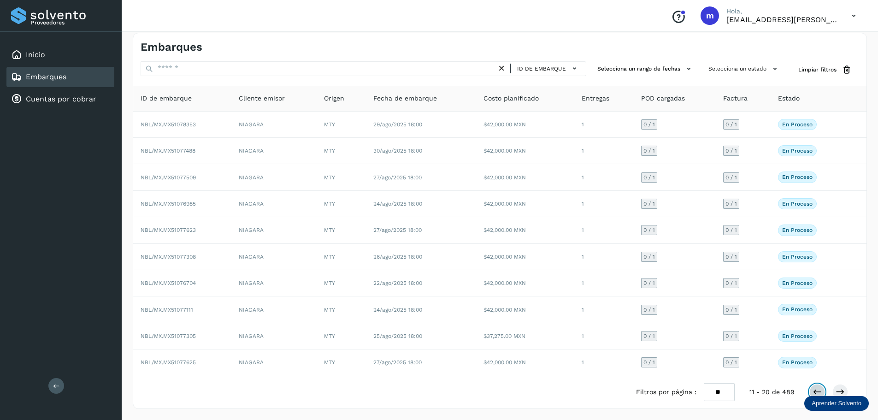
click at [710, 391] on icon at bounding box center [816, 391] width 9 height 9
